Goal: Task Accomplishment & Management: Manage account settings

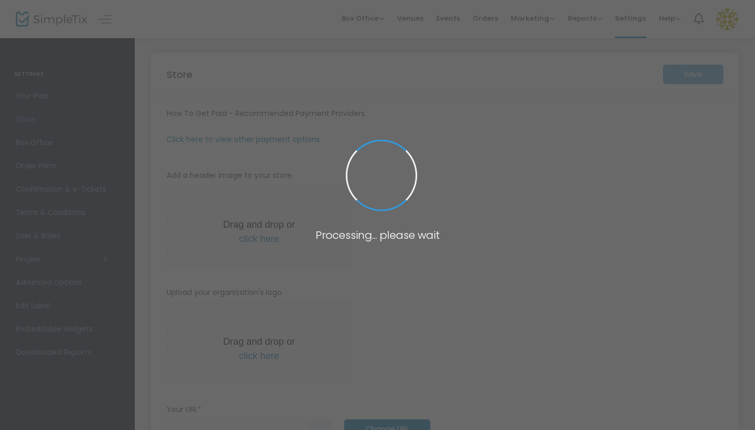
type input "[URL]"
radio input "true"
radio input "false"
radio input "true"
type input "Ukrainian Students' Society"
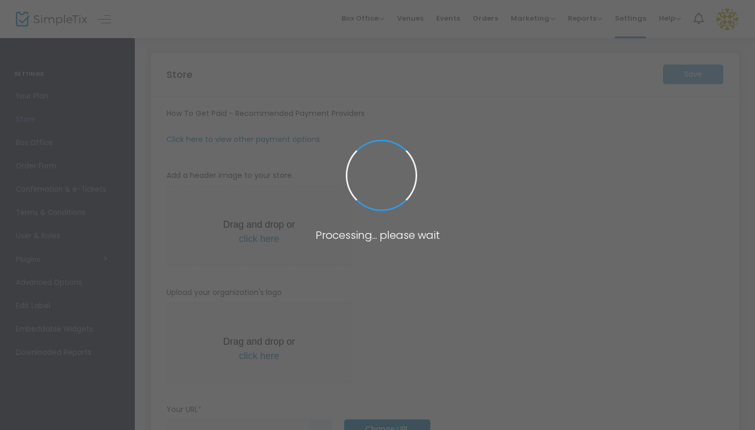
type input "3067377025"
type input "uofa_uss"
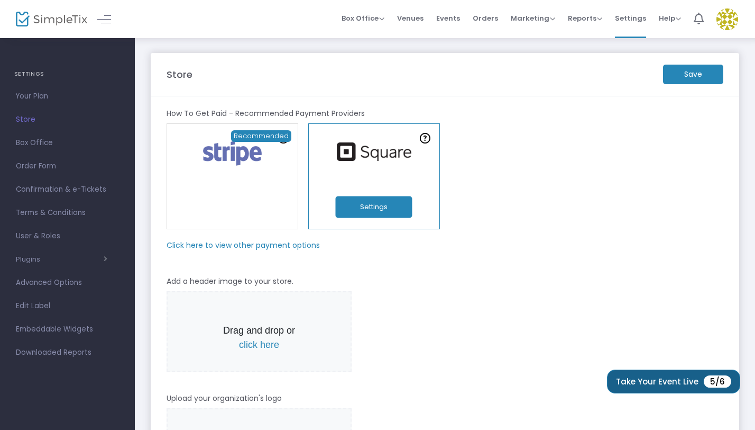
click at [688, 378] on button "Take Your Event Live 5/6" at bounding box center [673, 381] width 133 height 24
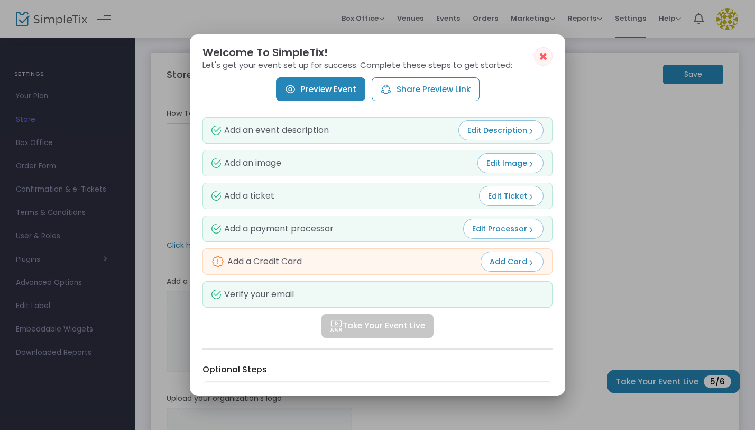
click at [529, 261] on img at bounding box center [530, 262] width 7 height 7
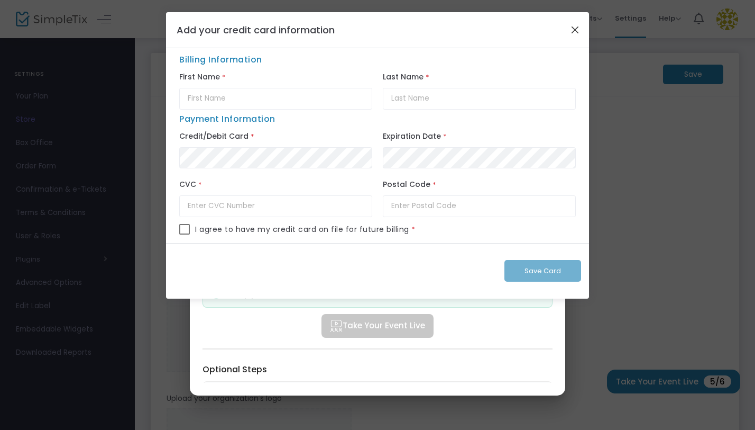
click at [581, 31] on button "Close" at bounding box center [576, 30] width 14 height 14
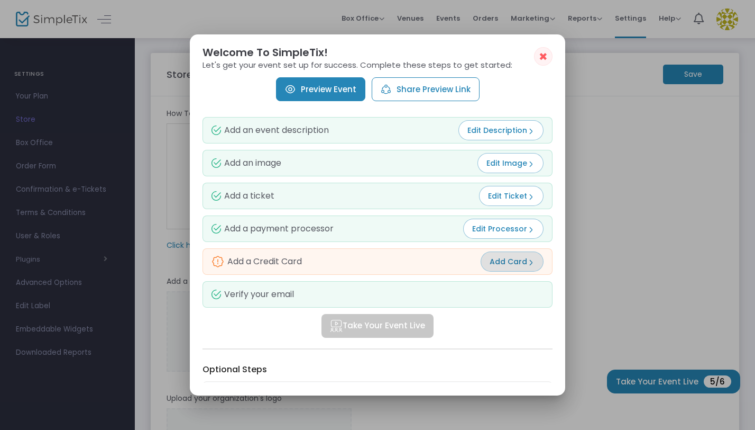
click at [540, 57] on span "✖" at bounding box center [543, 56] width 9 height 13
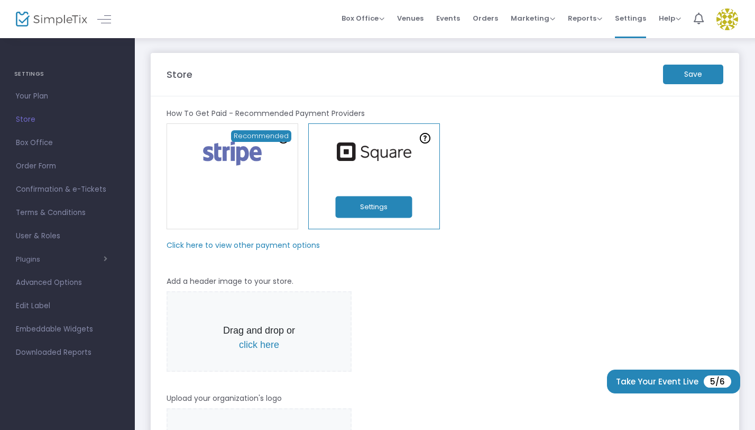
click at [700, 78] on m-button "Save" at bounding box center [693, 75] width 60 height 20
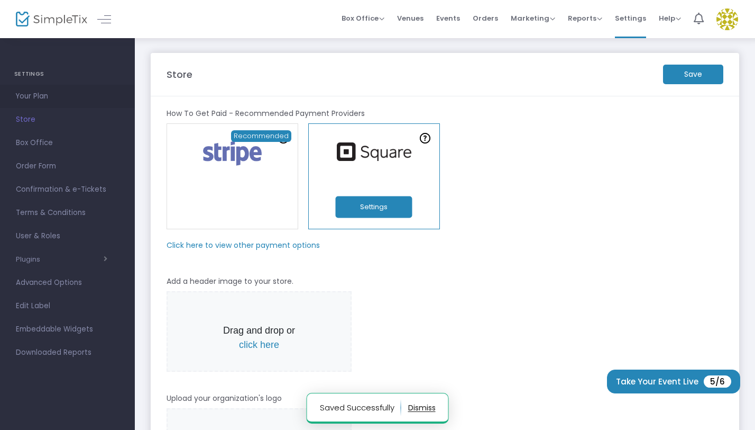
click at [26, 92] on span "Your Plan" at bounding box center [67, 96] width 103 height 14
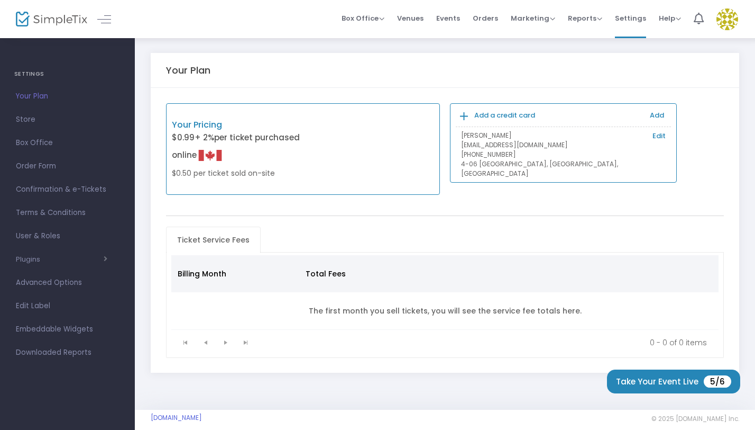
click at [528, 112] on b "Add a credit card" at bounding box center [504, 115] width 61 height 10
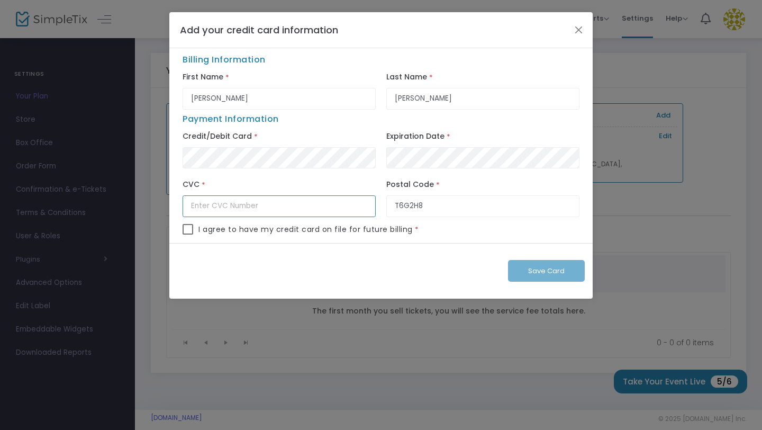
click at [350, 203] on input "text" at bounding box center [278, 206] width 193 height 22
type input "440"
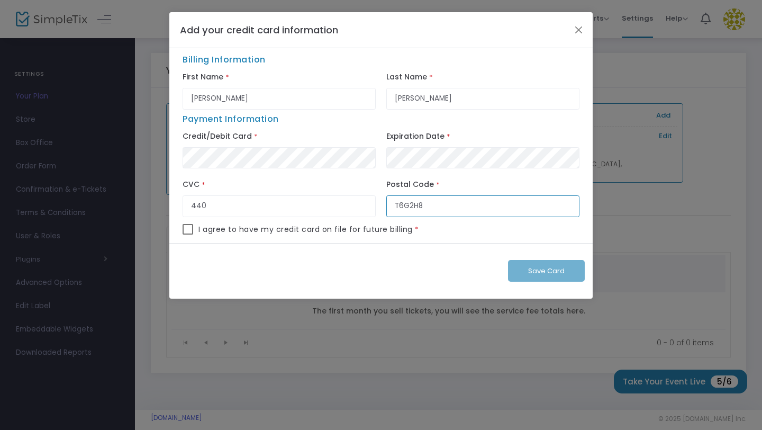
click at [476, 211] on input "T6G2H8" at bounding box center [482, 206] width 193 height 22
click at [412, 205] on input "T6G2H8" at bounding box center [482, 206] width 193 height 22
type input "S4T0H9"
click at [182, 226] on span at bounding box center [187, 229] width 11 height 11
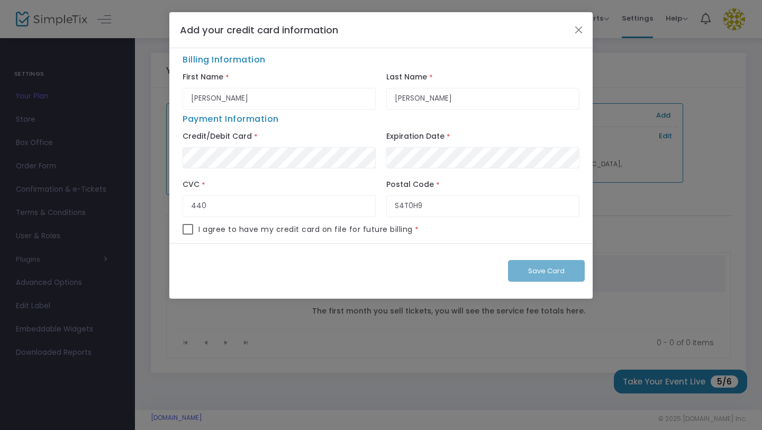
click at [187, 234] on input "checkbox" at bounding box center [187, 234] width 1 height 1
checkbox input "true"
click at [514, 267] on button "Save Card" at bounding box center [546, 271] width 77 height 22
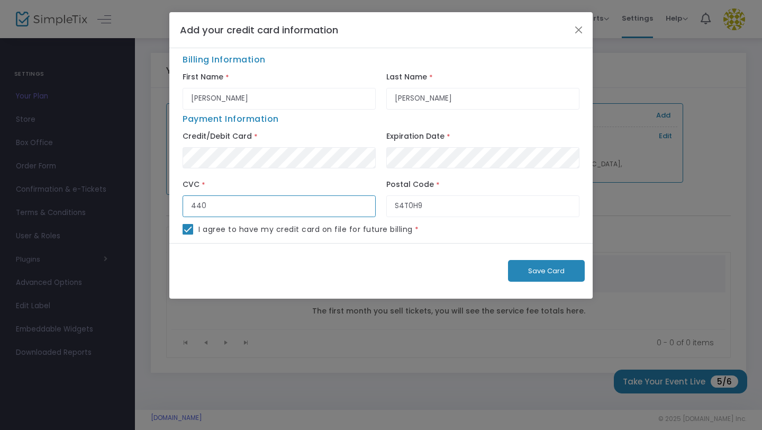
click at [198, 203] on input "440" at bounding box center [278, 206] width 193 height 22
type input "362"
click at [536, 277] on button "Save Card" at bounding box center [546, 271] width 77 height 22
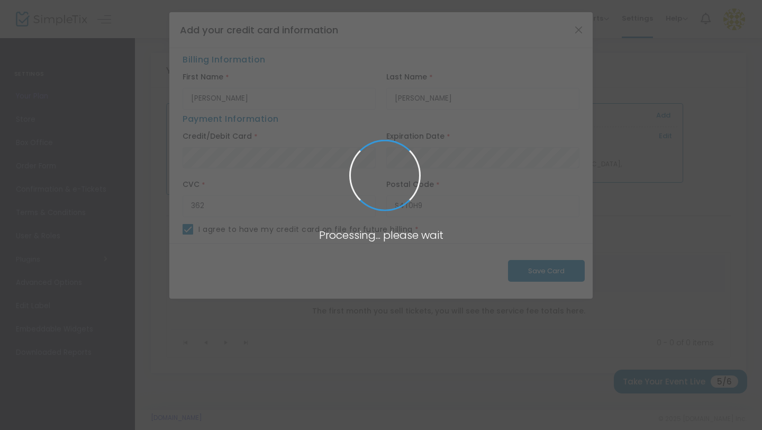
checkbox input "false"
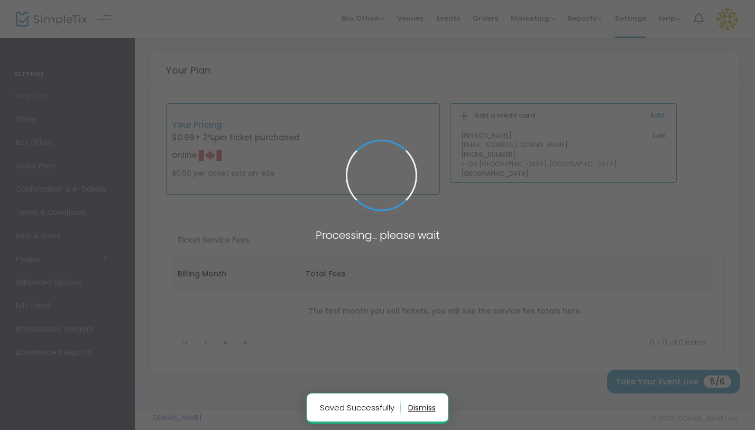
type input "Chloe"
type input "Smith"
type input "T6G2H8"
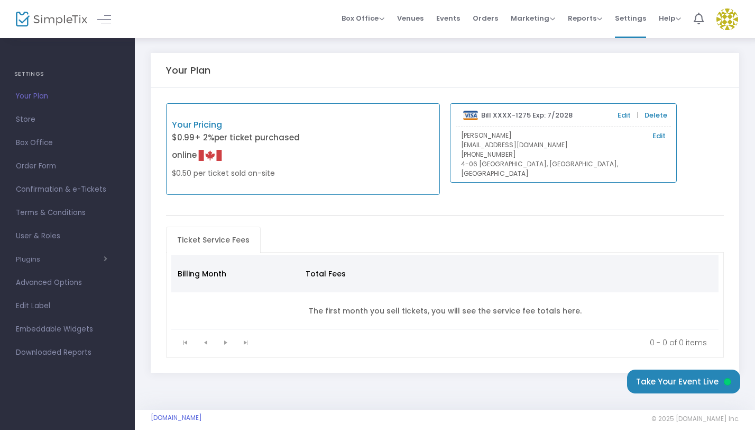
scroll to position [12, 0]
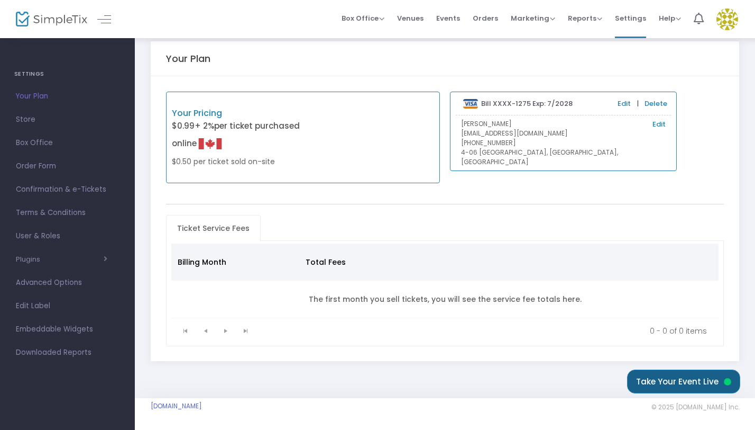
click at [664, 376] on button "Take Your Event Live" at bounding box center [683, 381] width 113 height 24
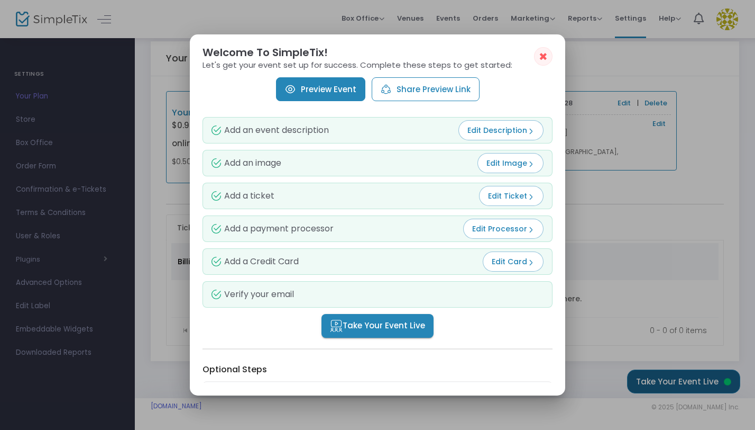
scroll to position [0, 0]
click at [392, 327] on span "Take Your Event Live" at bounding box center [377, 325] width 95 height 12
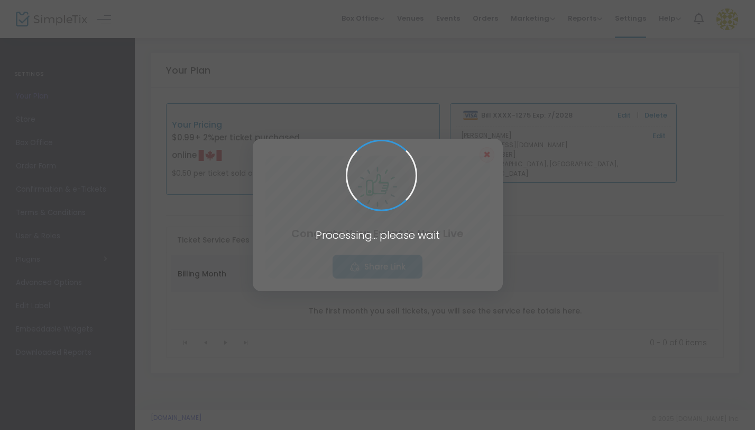
scroll to position [12, 0]
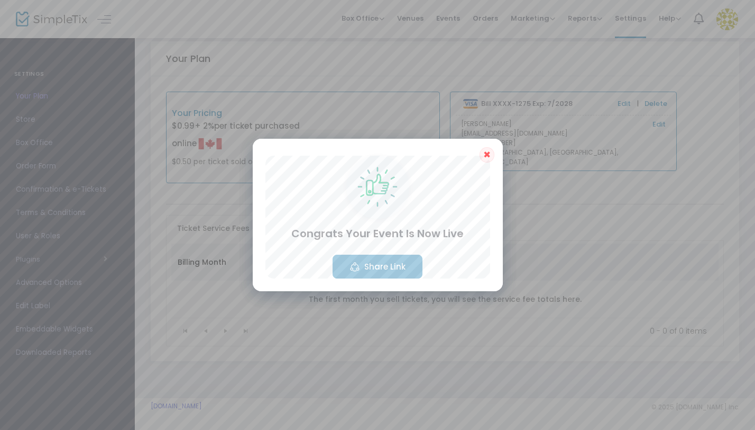
click at [376, 216] on div at bounding box center [377, 187] width 63 height 63
click at [487, 154] on span "✖" at bounding box center [486, 154] width 7 height 13
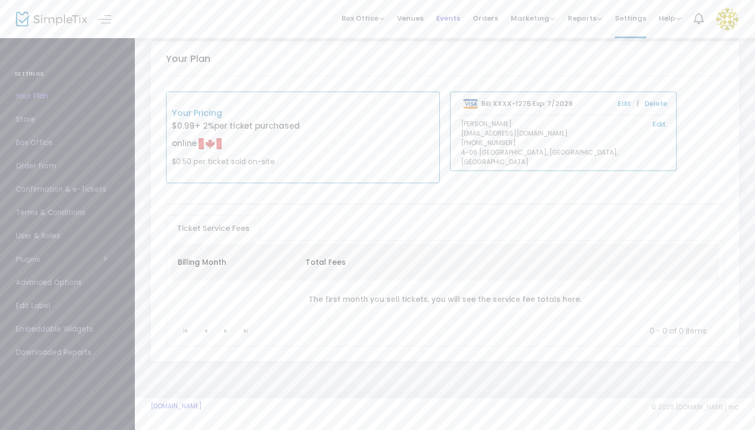
click at [453, 19] on span "Events" at bounding box center [448, 18] width 24 height 27
